Goal: Task Accomplishment & Management: Complete application form

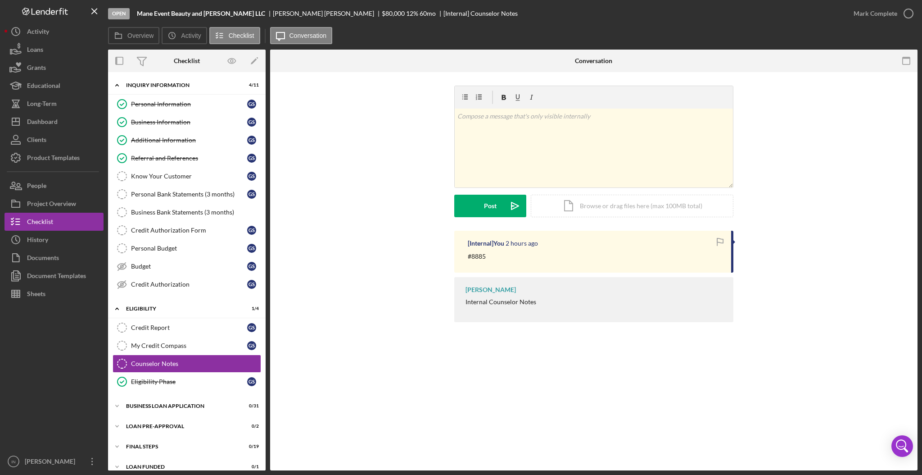
scroll to position [9, 0]
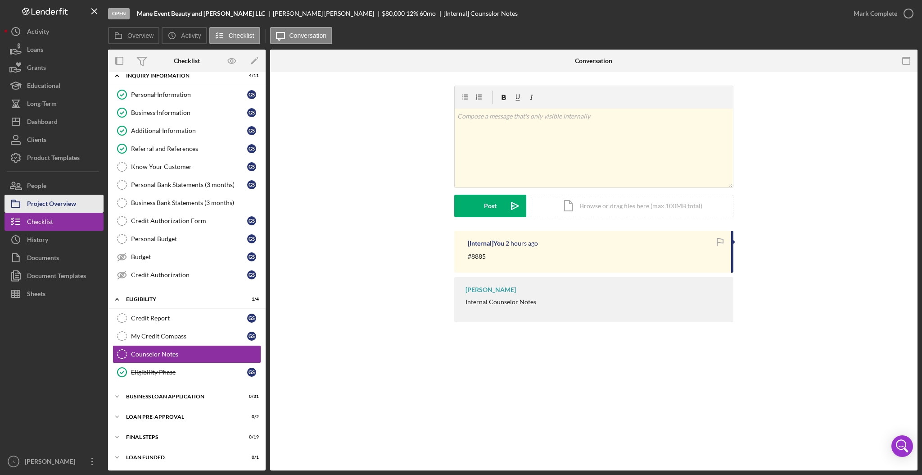
click at [58, 202] on div "Project Overview" at bounding box center [51, 205] width 49 height 20
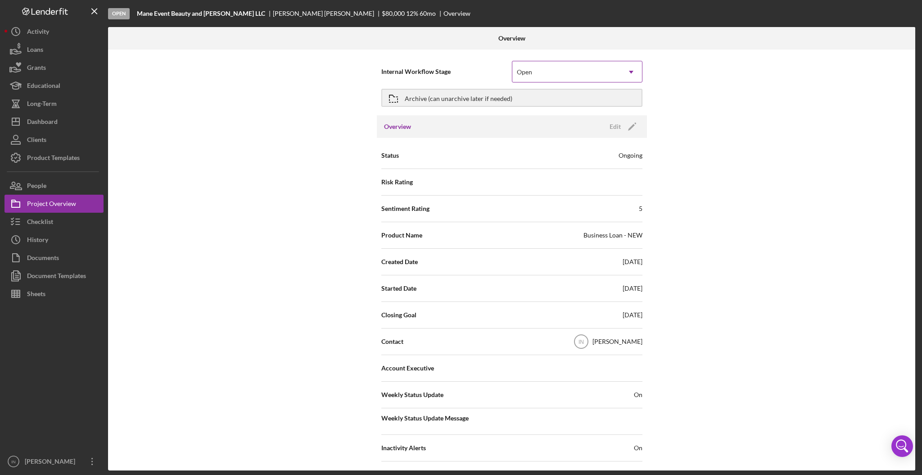
click at [564, 72] on div "Open" at bounding box center [566, 72] width 108 height 21
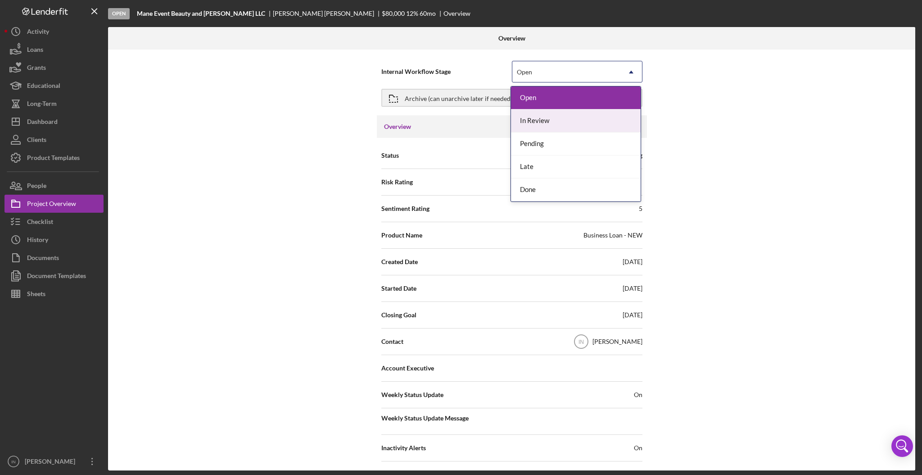
click at [556, 118] on div "In Review" at bounding box center [576, 120] width 130 height 23
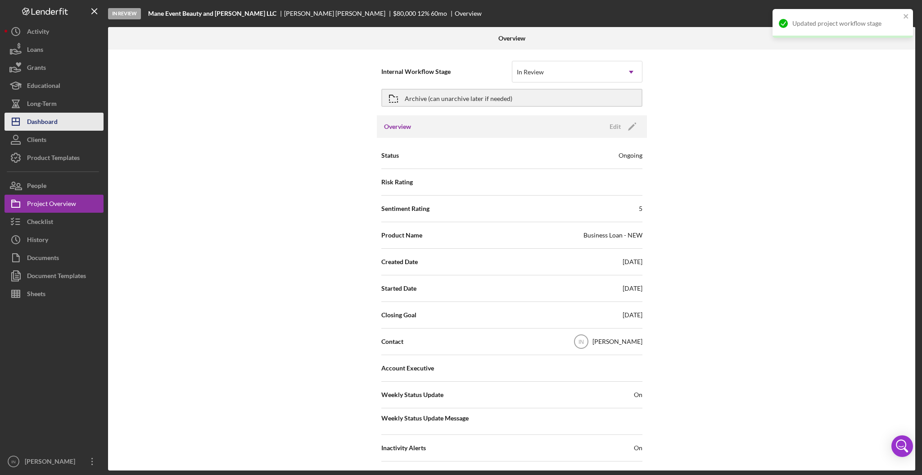
click at [44, 122] on div "Dashboard" at bounding box center [42, 123] width 31 height 20
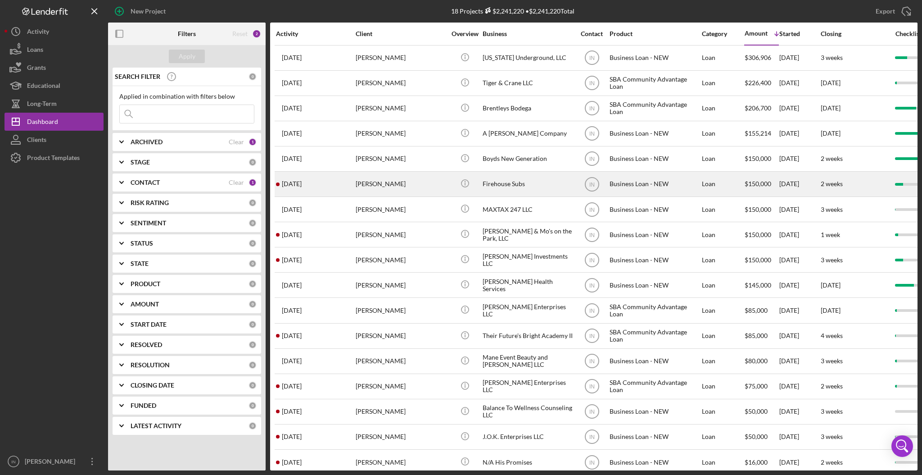
click at [394, 180] on div "[PERSON_NAME]" at bounding box center [401, 184] width 90 height 24
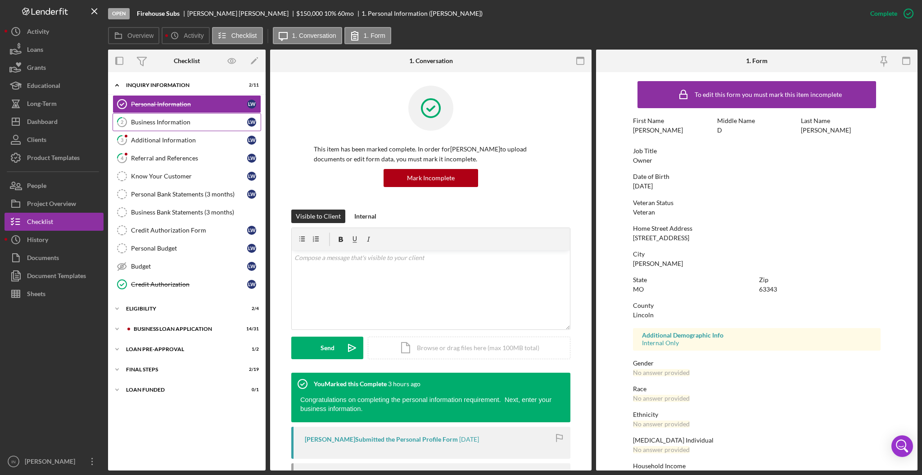
click at [170, 123] on div "Business Information" at bounding box center [189, 121] width 116 height 7
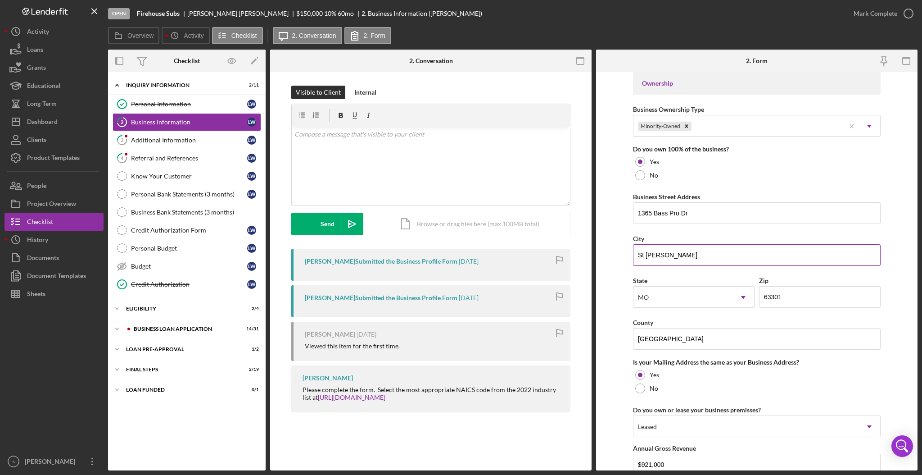
scroll to position [480, 0]
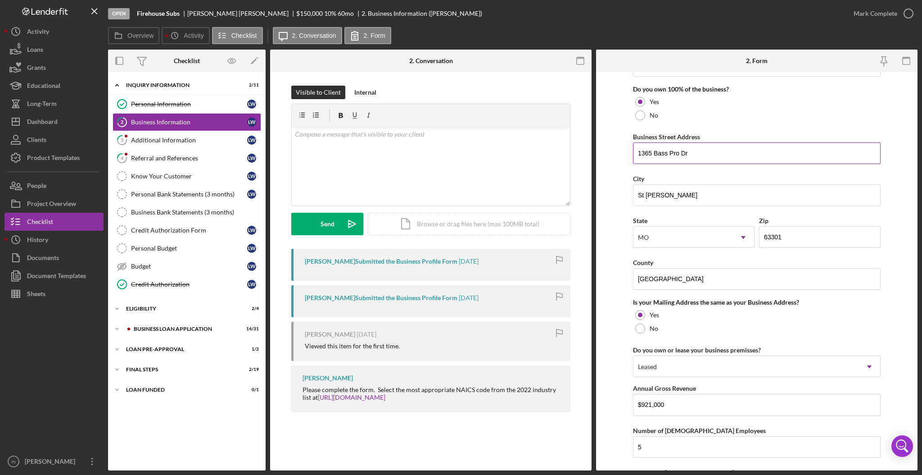
drag, startPoint x: 702, startPoint y: 152, endPoint x: 638, endPoint y: 157, distance: 64.5
click at [638, 157] on input "1365 Bass Pro Dr" at bounding box center [757, 153] width 248 height 22
click at [155, 307] on div "ELIGIBILITY" at bounding box center [190, 308] width 128 height 5
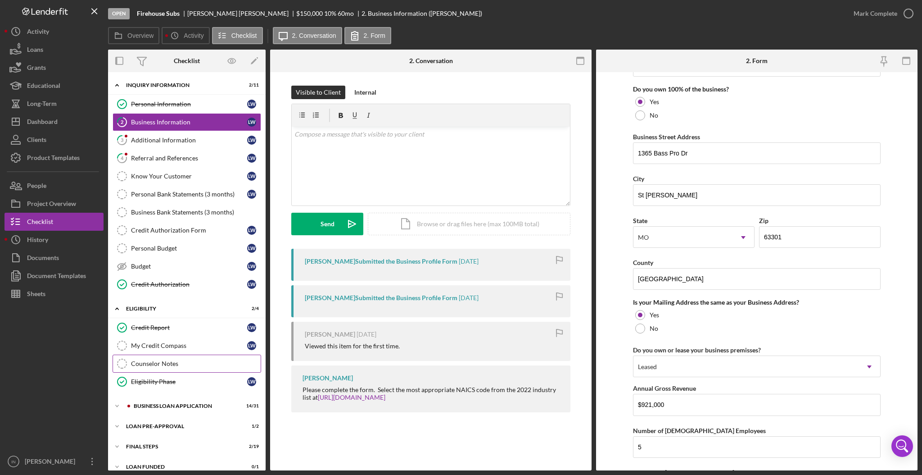
click at [163, 363] on div "Counselor Notes" at bounding box center [196, 363] width 130 height 7
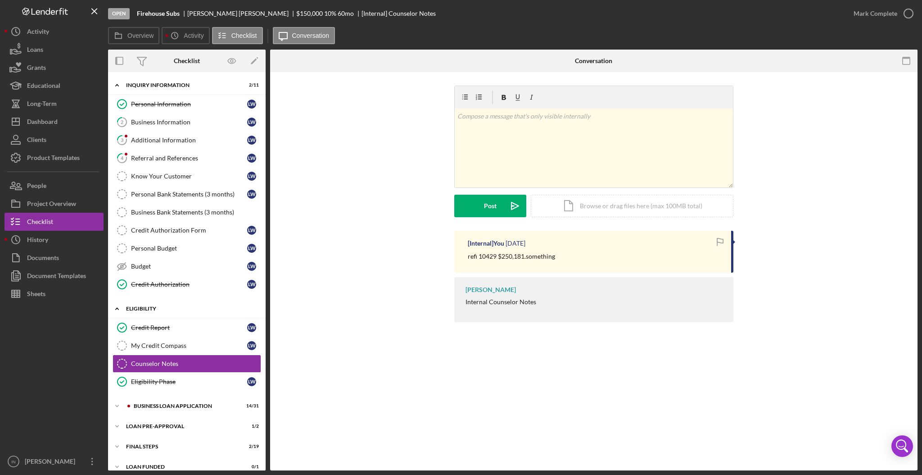
scroll to position [10, 0]
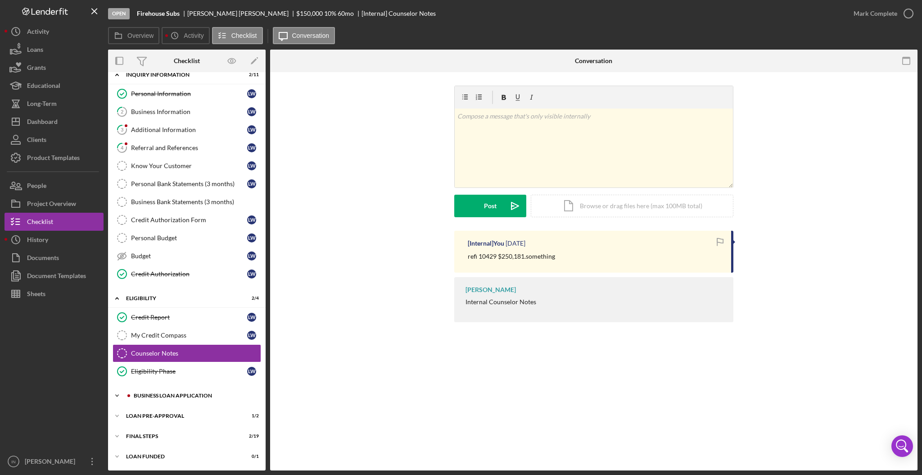
click at [186, 395] on div "BUSINESS LOAN APPLICATION" at bounding box center [194, 395] width 121 height 5
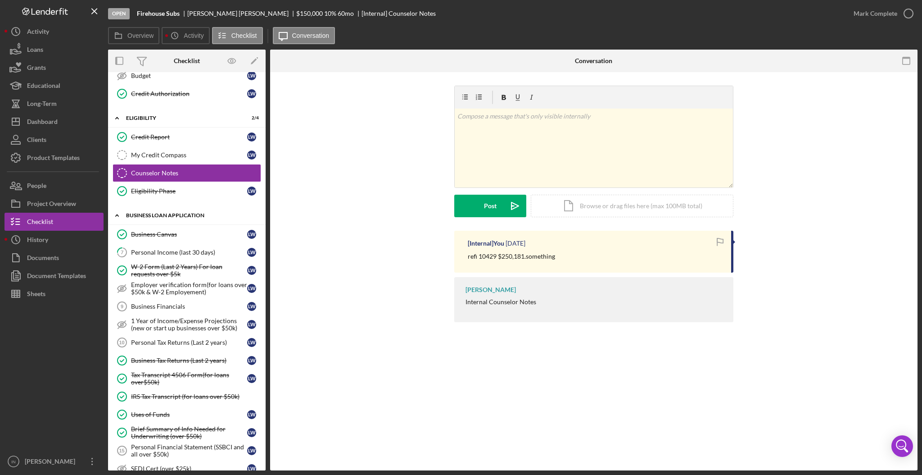
scroll to position [190, 0]
click at [179, 247] on link "7 Personal Income (last 30 days) [PERSON_NAME]" at bounding box center [187, 252] width 149 height 18
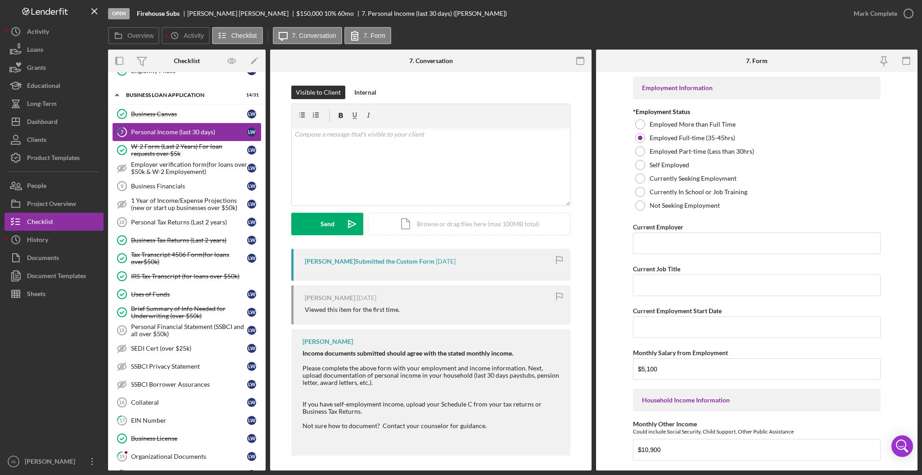
scroll to position [371, 0]
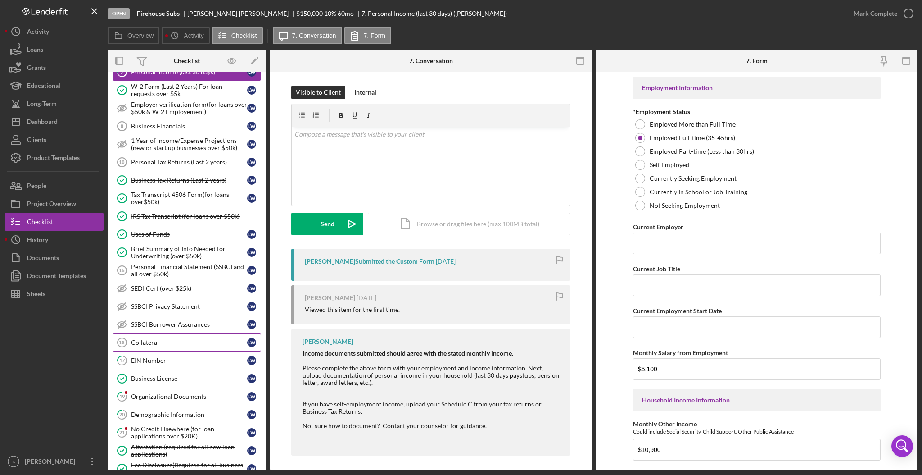
click at [189, 342] on div "Collateral" at bounding box center [189, 342] width 116 height 7
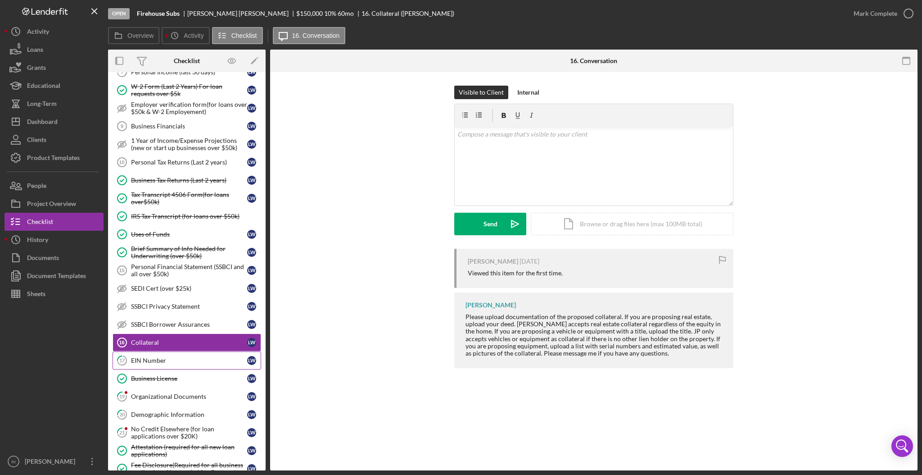
click at [178, 356] on link "17 EIN Number [PERSON_NAME]" at bounding box center [187, 360] width 149 height 18
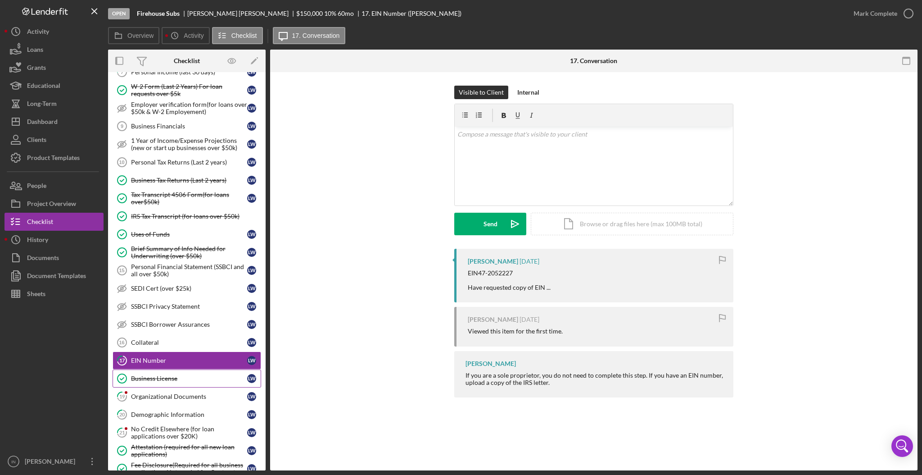
scroll to position [430, 0]
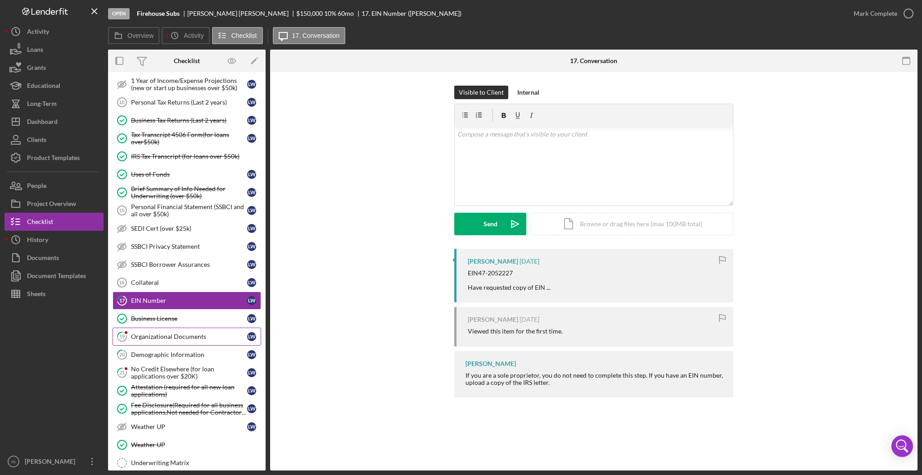
click at [182, 339] on div "Organizational Documents" at bounding box center [189, 336] width 116 height 7
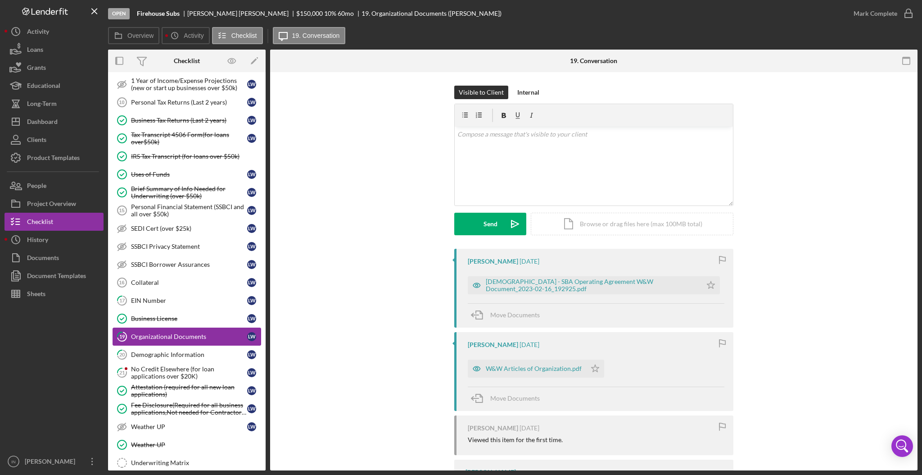
scroll to position [491, 0]
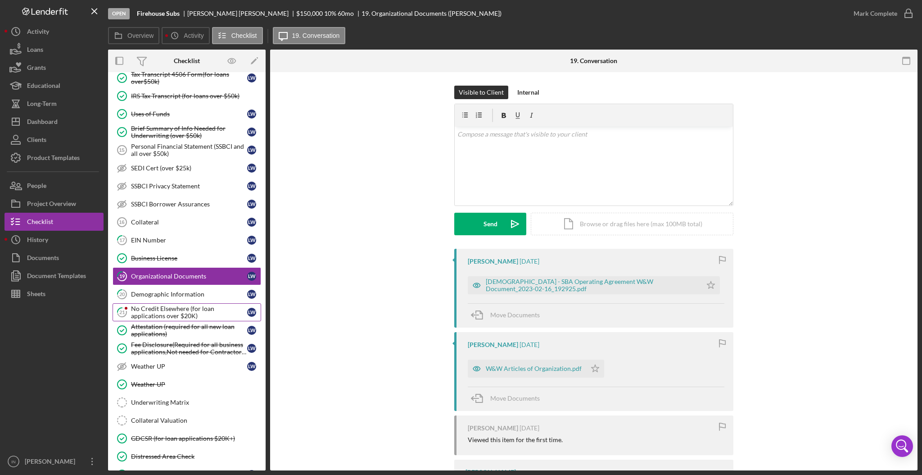
click at [164, 305] on link "21 No Credit Elsewhere (for loan applications over $20K) [PERSON_NAME]" at bounding box center [187, 312] width 149 height 18
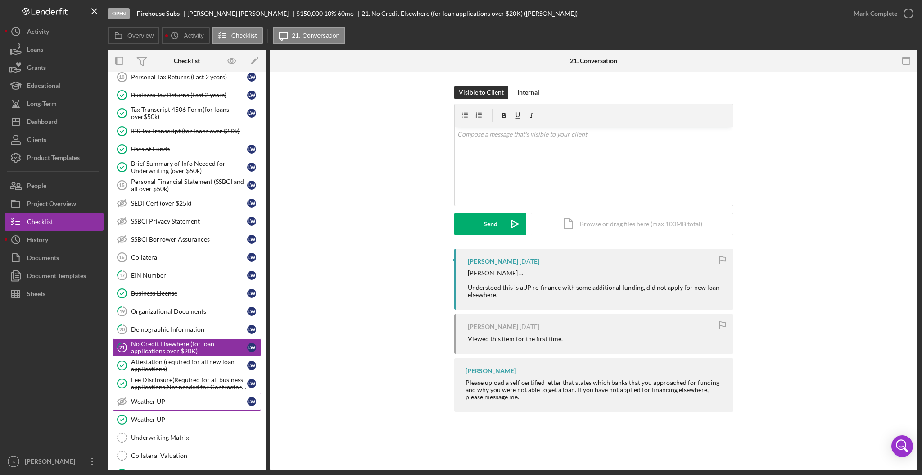
scroll to position [575, 0]
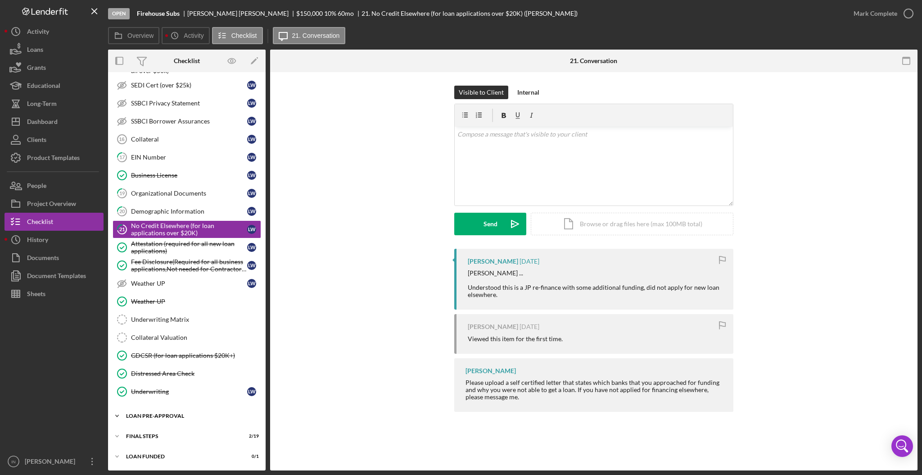
click at [166, 412] on div "Icon/Expander LOAN PRE-APPROVAL 1 / 2" at bounding box center [187, 416] width 158 height 18
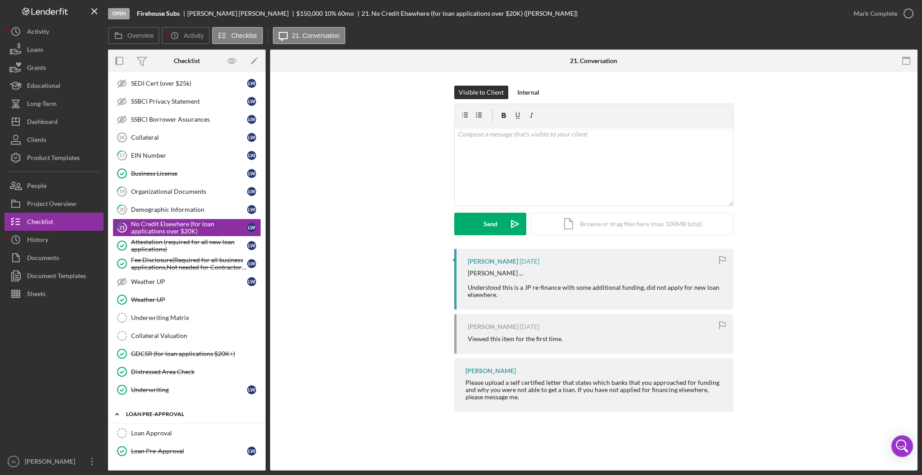
scroll to position [617, 0]
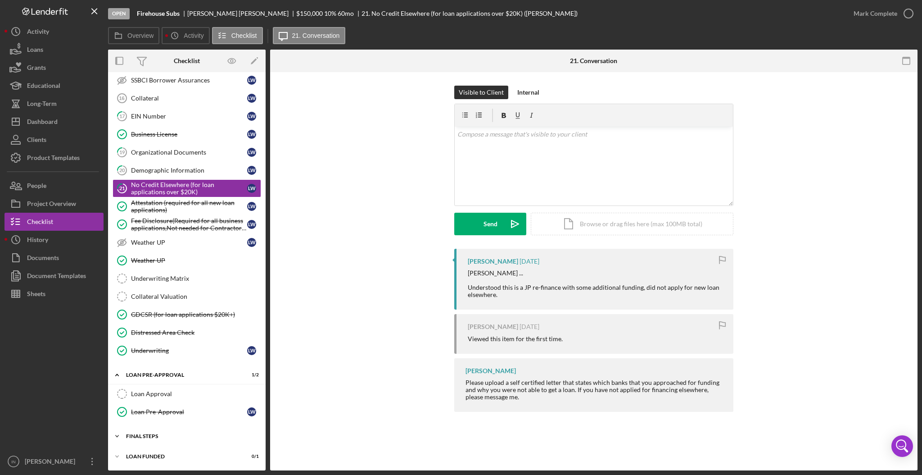
click at [157, 437] on div "FINAL STEPS" at bounding box center [190, 435] width 128 height 5
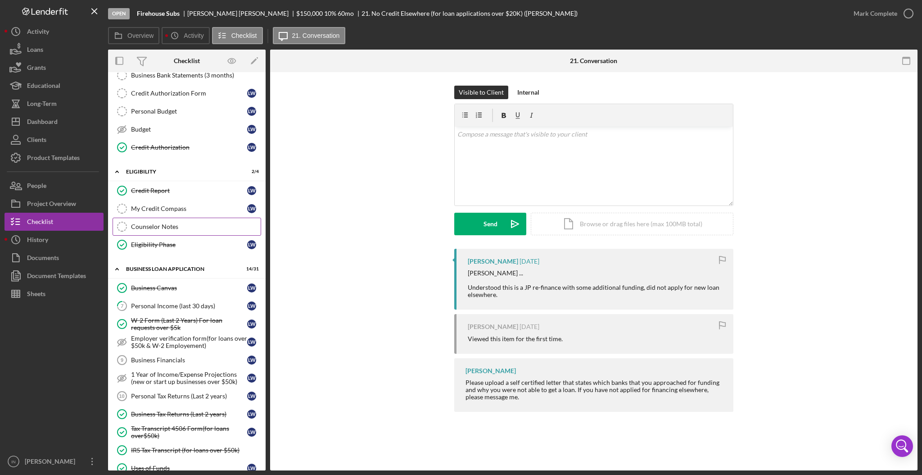
scroll to position [0, 0]
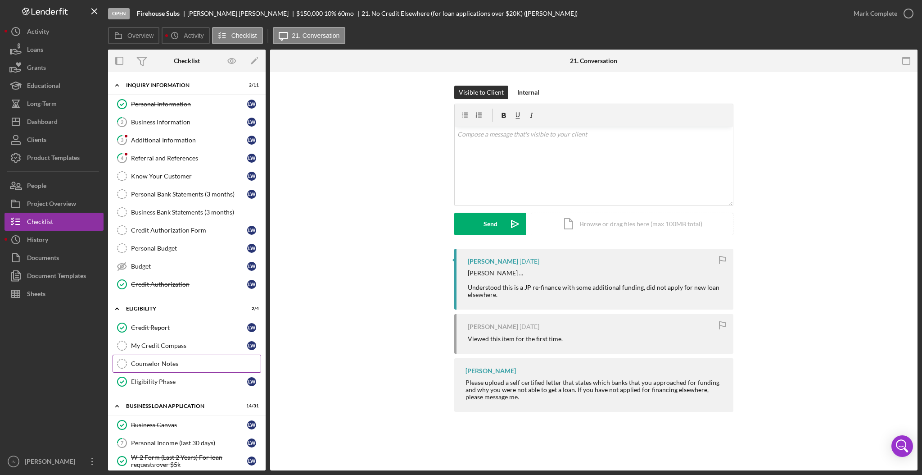
click at [165, 363] on div "Counselor Notes" at bounding box center [196, 363] width 130 height 7
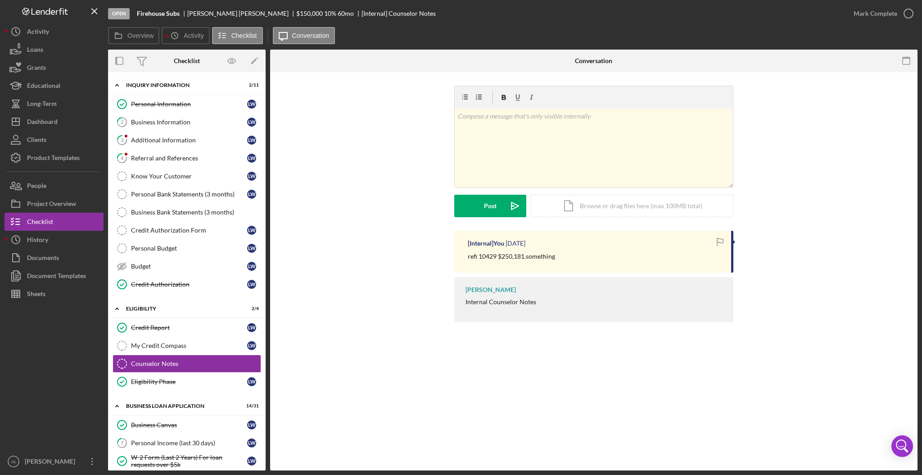
click at [852, 122] on div "v Color teal Color pink Remove color Add row above Add row below Add column bef…" at bounding box center [594, 158] width 620 height 145
